Goal: Navigation & Orientation: Understand site structure

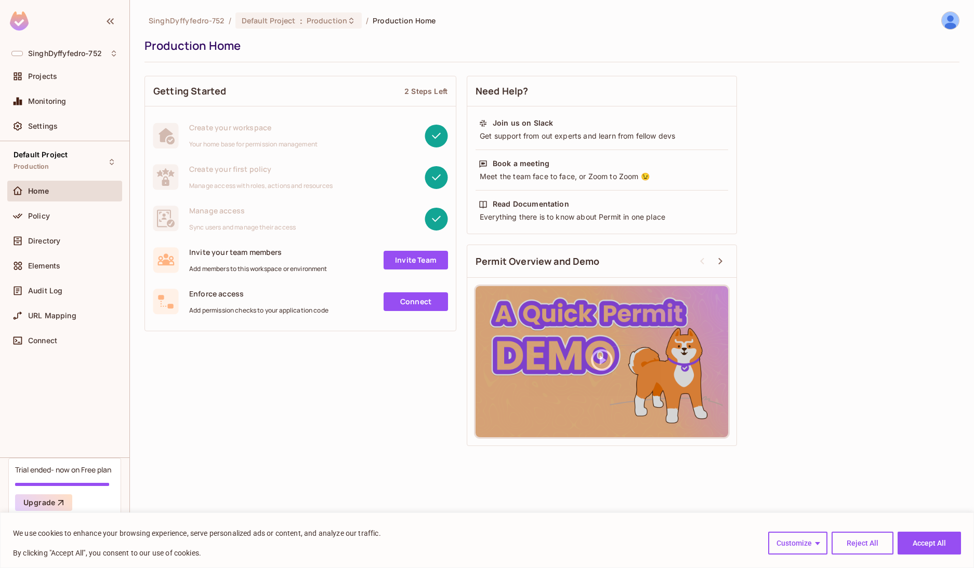
click at [925, 384] on div "Getting Started 2 Steps Left Create your workspace Your home base for permissio…" at bounding box center [551, 261] width 815 height 381
click at [945, 549] on button "Accept All" at bounding box center [928, 543] width 63 height 23
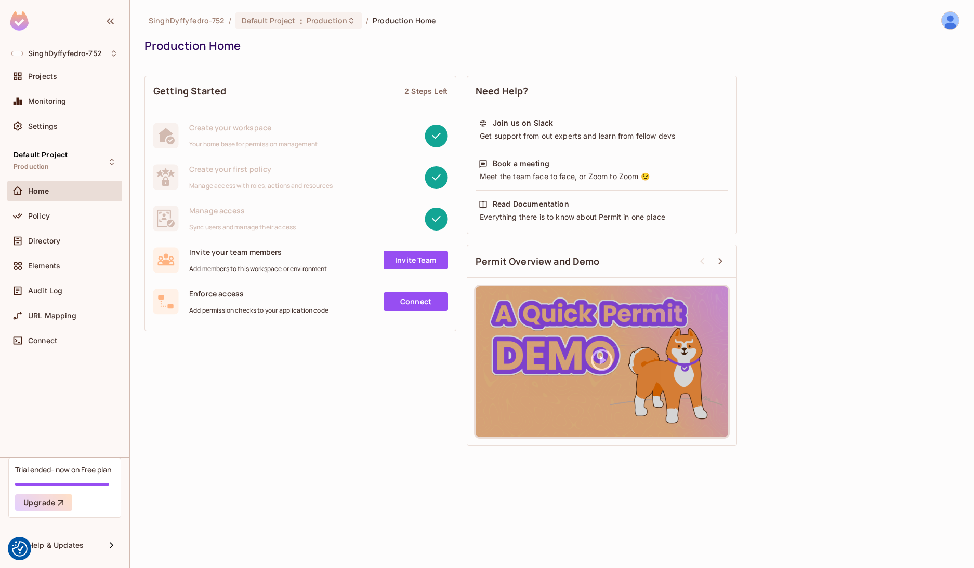
click at [309, 461] on div "SinghDyffyfedro-752 / Default Project : Production / Production Home Production…" at bounding box center [552, 284] width 844 height 568
click at [44, 218] on span "Policy" at bounding box center [39, 216] width 22 height 8
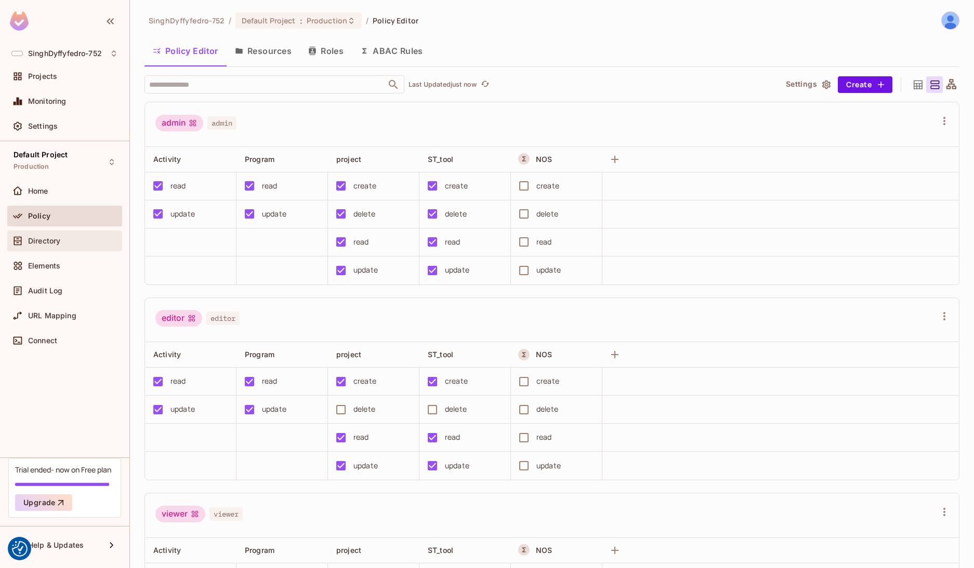
click at [52, 242] on span "Directory" at bounding box center [44, 241] width 32 height 8
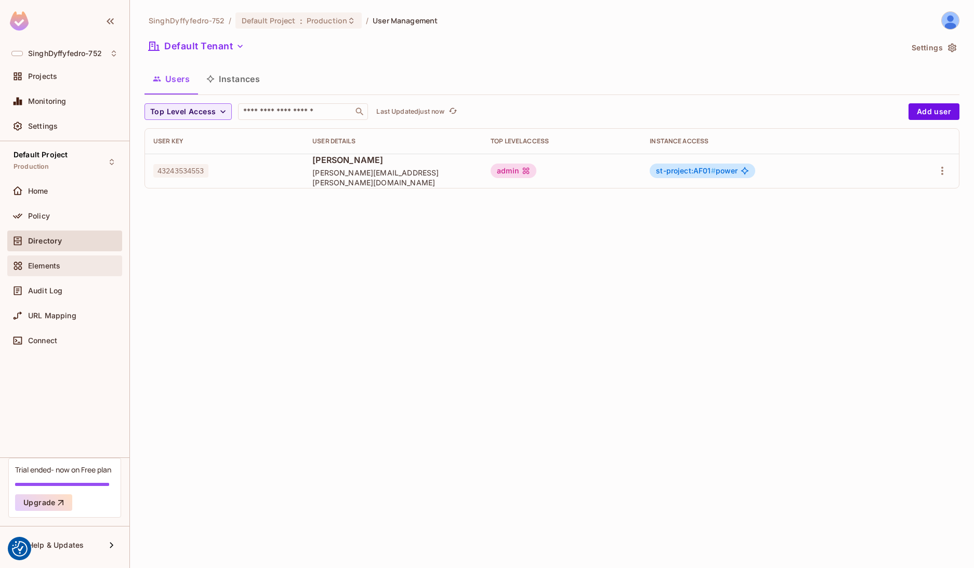
click at [55, 271] on div "Elements" at bounding box center [64, 266] width 106 height 12
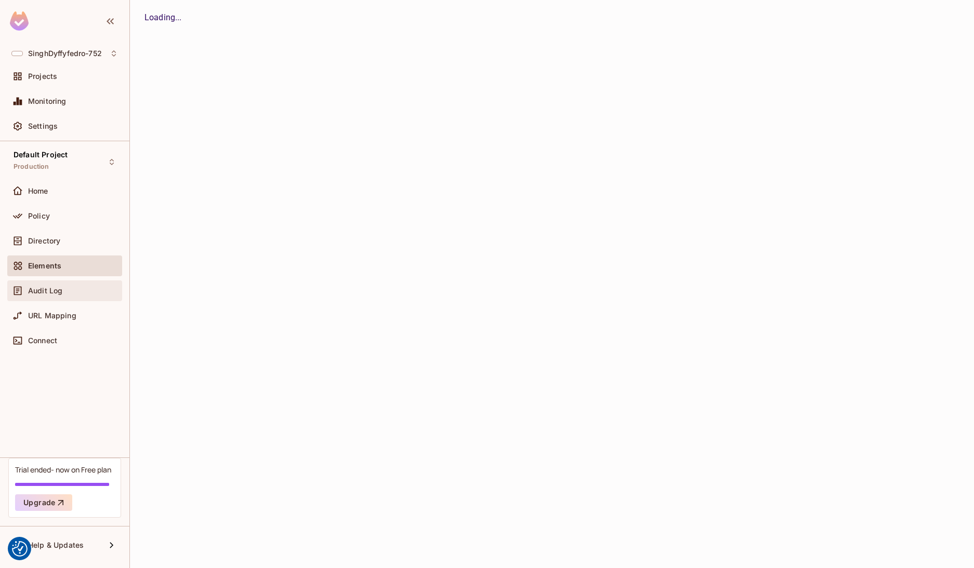
click at [62, 292] on div "Audit Log" at bounding box center [73, 291] width 90 height 8
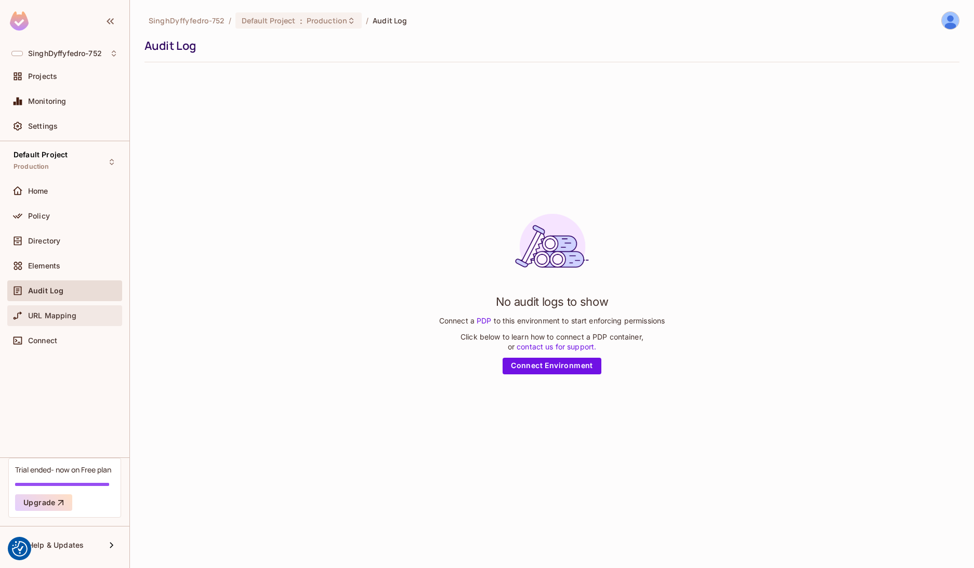
click at [64, 317] on span "URL Mapping" at bounding box center [52, 316] width 48 height 8
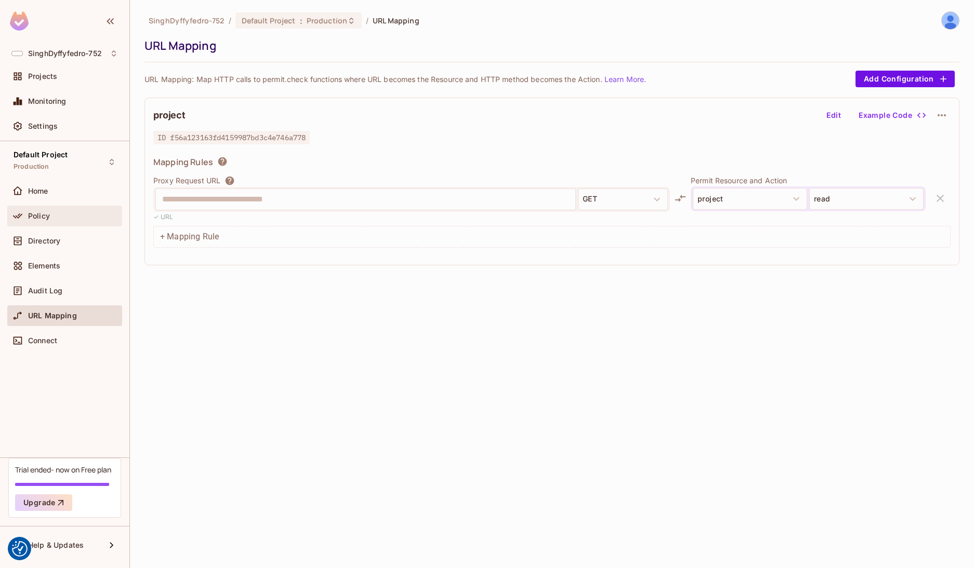
click at [50, 220] on div "Policy" at bounding box center [64, 216] width 106 height 12
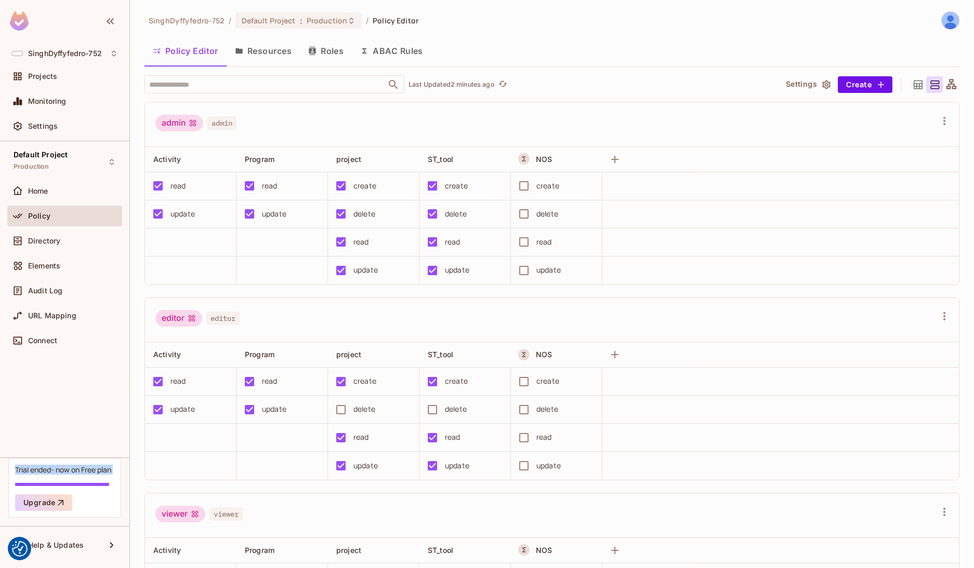
drag, startPoint x: 100, startPoint y: 507, endPoint x: 107, endPoint y: 527, distance: 21.9
click at [107, 526] on div "SinghDyffyfedro-752 Projects Monitoring Settings Default Project Production Hom…" at bounding box center [64, 284] width 129 height 568
